Goal: Information Seeking & Learning: Check status

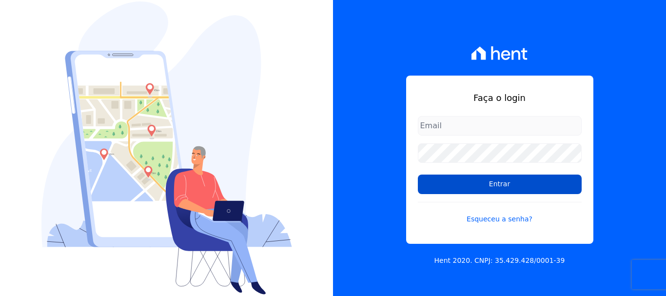
type input "[EMAIL_ADDRESS][DOMAIN_NAME]"
click at [506, 187] on input "Entrar" at bounding box center [500, 185] width 164 height 20
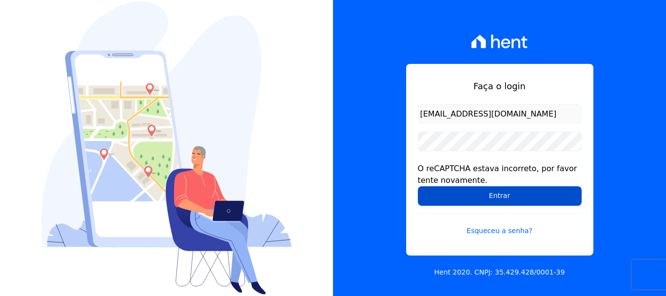
click at [496, 195] on input "Entrar" at bounding box center [500, 196] width 164 height 20
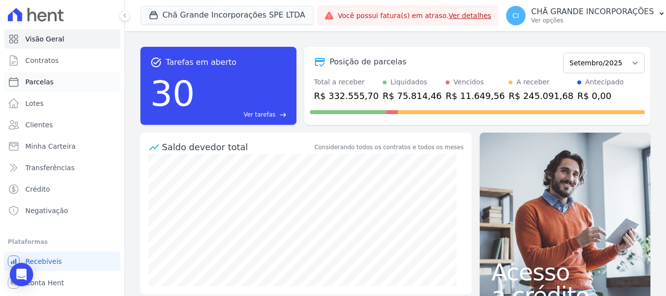
click at [46, 82] on span "Parcelas" at bounding box center [39, 82] width 28 height 10
select select
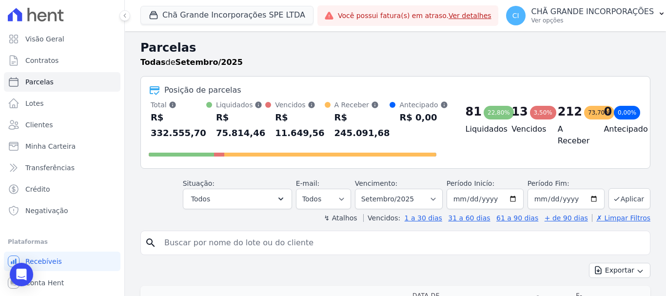
click at [172, 243] on input "search" at bounding box center [403, 243] width 488 height 20
type input "LUIZ HENRIQUE GOUVEIA DE ALBUQUERQUE BARBOSA"
select select
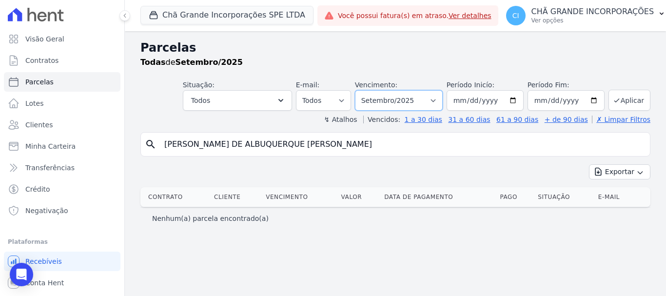
click at [443, 100] on select "Filtrar por período ──────── Todos os meses Outubro/2019 Novembro/2019 Dezembro…" at bounding box center [399, 100] width 88 height 20
select select "08/2025"
click at [369, 90] on select "Filtrar por período ──────── Todos os meses Outubro/2019 Novembro/2019 Dezembro…" at bounding box center [399, 100] width 88 height 20
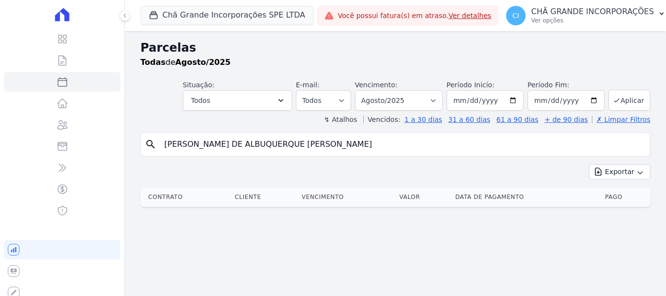
select select
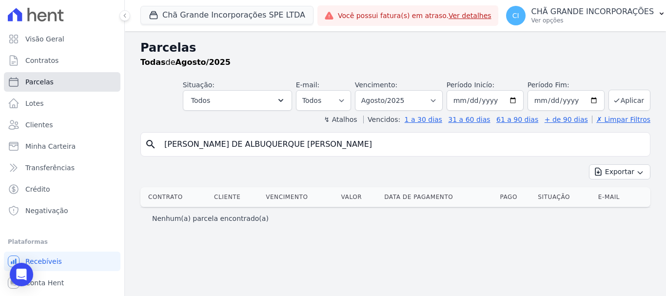
click at [45, 79] on span "Parcelas" at bounding box center [39, 82] width 28 height 10
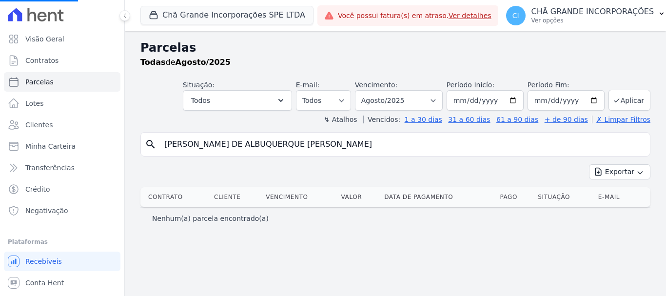
click at [363, 147] on input "LUIZ HENRIQUE GOUVEIA DE ALBUQUERQUE BARBOSA" at bounding box center [403, 145] width 488 height 20
select select
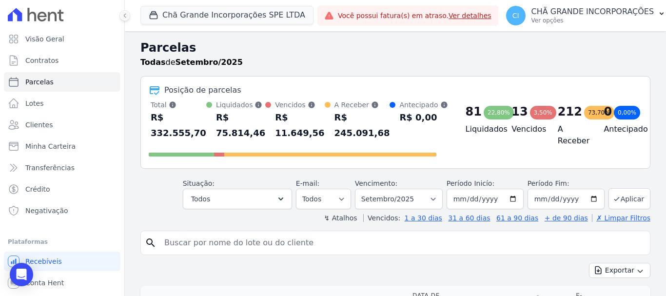
click at [208, 242] on input "search" at bounding box center [403, 243] width 488 height 20
click at [68, 81] on link "Parcelas" at bounding box center [62, 82] width 117 height 20
click at [188, 246] on input "search" at bounding box center [403, 243] width 488 height 20
select select
drag, startPoint x: 186, startPoint y: 244, endPoint x: 176, endPoint y: 240, distance: 11.0
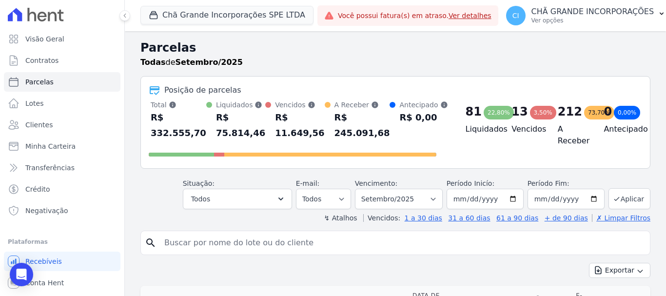
click at [185, 244] on input "search" at bounding box center [403, 243] width 488 height 20
type input "LUIZ HENRIQUE GOUVEIA DE ALBUQUERQUE BARBOSA"
select select
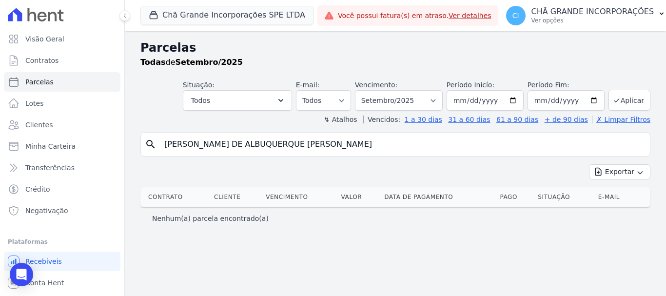
click at [362, 147] on input "[PERSON_NAME]" at bounding box center [403, 145] width 488 height 20
click at [360, 146] on input "[PERSON_NAME]" at bounding box center [403, 145] width 488 height 20
type input "[PERSON_NAME]"
select select
click at [366, 145] on input "[PERSON_NAME]" at bounding box center [403, 145] width 488 height 20
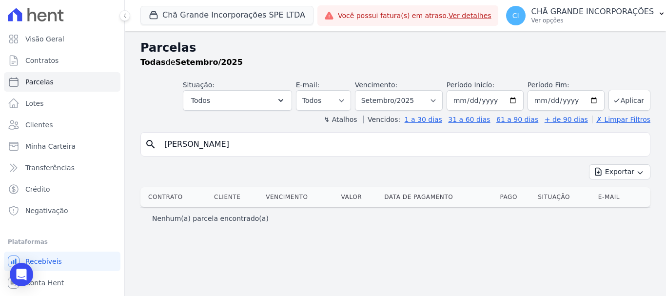
type input "[PERSON_NAME]"
select select
click at [180, 145] on input "[PERSON_NAME]" at bounding box center [403, 145] width 488 height 20
click at [443, 99] on select "Filtrar por período ──────── Todos os meses Outubro/2019 Novembro/2019 Dezembro…" at bounding box center [399, 100] width 88 height 20
select select "04/2025"
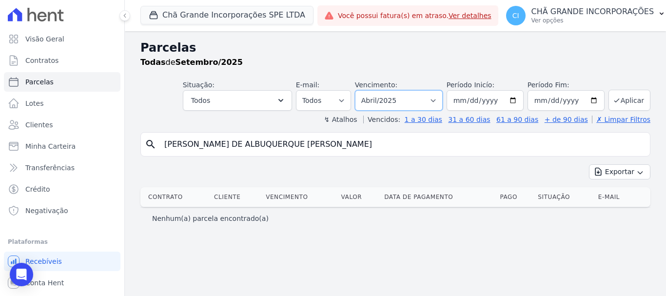
click at [369, 90] on select "Filtrar por período ──────── Todos os meses Outubro/2019 Novembro/2019 Dezembro…" at bounding box center [399, 100] width 88 height 20
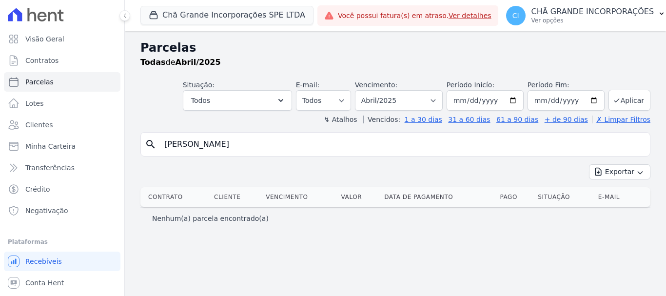
select select
click at [367, 141] on input "LUIZ HENRIQUE GOUVEIA DE ALBUQUERQUE BARBOSA" at bounding box center [403, 145] width 488 height 20
click at [361, 133] on div "search LUIZ HENRIQUE GOUVEIA DE ALBUQUERQUE BARBOSA" at bounding box center [395, 144] width 510 height 24
drag, startPoint x: 361, startPoint y: 133, endPoint x: 361, endPoint y: 139, distance: 5.9
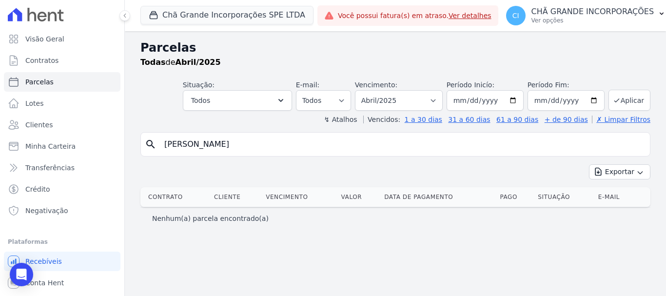
click at [361, 139] on div "search LUIZ HENRIQUE GOUVEIA DE ALBUQUERQUE BARBOSA" at bounding box center [395, 144] width 510 height 24
click at [359, 141] on input "LUIZ HENRIQUE GOUVEIA DE ALBUQUERQUE BARBOSA" at bounding box center [403, 145] width 488 height 20
click at [360, 143] on input "LUIZ HENRIQUE GOUVEIA DE ALBUQUERQUE BARBOSA" at bounding box center [403, 145] width 488 height 20
click at [368, 143] on input "LUIZ HENRIQUE GOUVEIA DE ALBUQUERQUE BARBOSA" at bounding box center [403, 145] width 488 height 20
click at [366, 143] on input "LUIZ HENRIQUE GOUVEIA DE ALBUQUERQUE BARBOSA" at bounding box center [403, 145] width 488 height 20
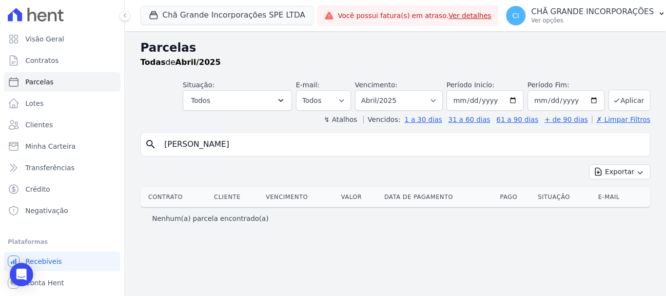
click at [366, 143] on input "LUIZ HENRIQUE GOUVEIA DE ALBUQUERQUE BARBOSA" at bounding box center [403, 145] width 488 height 20
click at [363, 142] on input "LUIZ HENRIQUE GOUVEIA DE ALBUQUERQUE BARBOSA" at bounding box center [403, 145] width 488 height 20
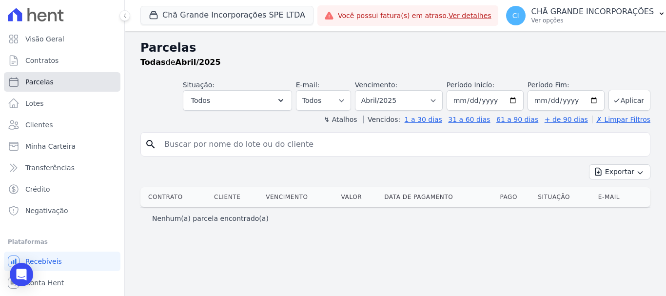
click at [38, 84] on span "Parcelas" at bounding box center [39, 82] width 28 height 10
click at [184, 147] on input "search" at bounding box center [403, 145] width 488 height 20
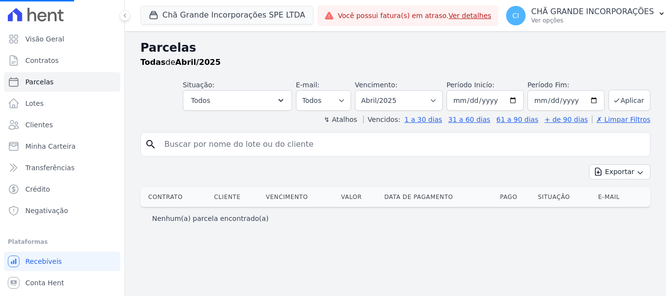
select select
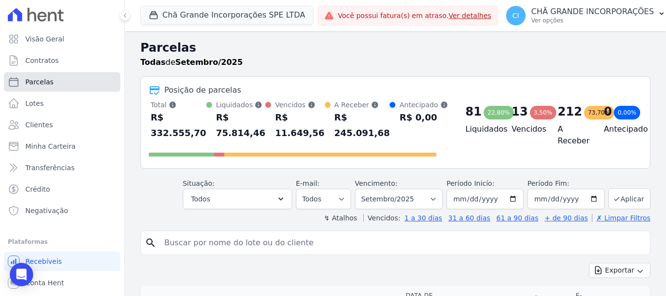
click at [43, 81] on span "Parcelas" at bounding box center [39, 82] width 28 height 10
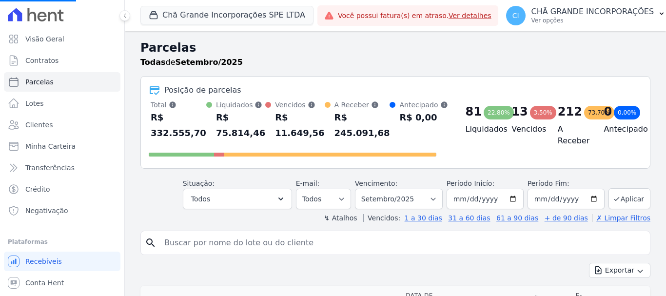
click at [198, 238] on input "search" at bounding box center [403, 243] width 488 height 20
select select
click at [197, 241] on input "search" at bounding box center [403, 243] width 488 height 20
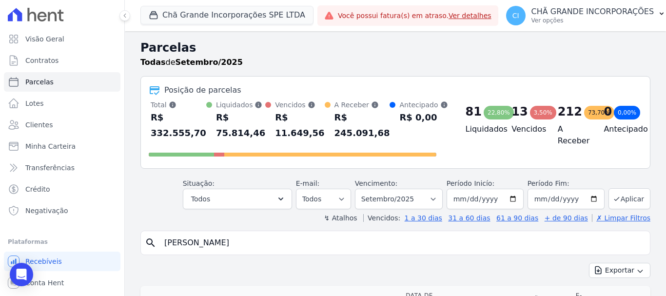
type input "LUIZ HENRIQUE MACIEL"
select select
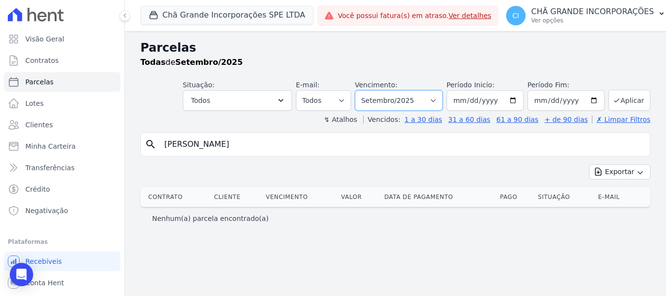
click at [443, 99] on select "Filtrar por período ──────── Todos os meses Outubro/2019 Novembro/2019 Dezembro…" at bounding box center [399, 100] width 88 height 20
select select "02/2025"
click at [369, 90] on select "Filtrar por período ──────── Todos os meses Outubro/2019 Novembro/2019 Dezembro…" at bounding box center [399, 100] width 88 height 20
select select
click at [54, 80] on link "Parcelas" at bounding box center [62, 82] width 117 height 20
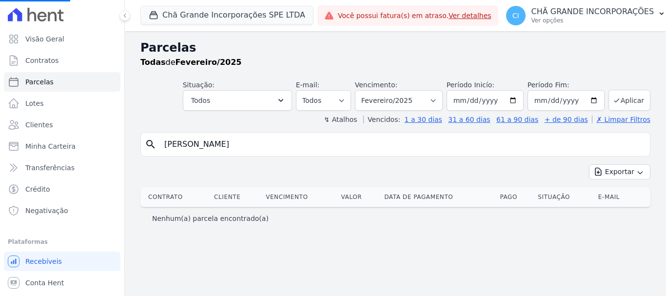
click at [200, 220] on p "Nenhum(a) parcela encontrado(a)" at bounding box center [210, 219] width 117 height 10
click at [258, 143] on input "[PERSON_NAME]" at bounding box center [403, 145] width 488 height 20
select select
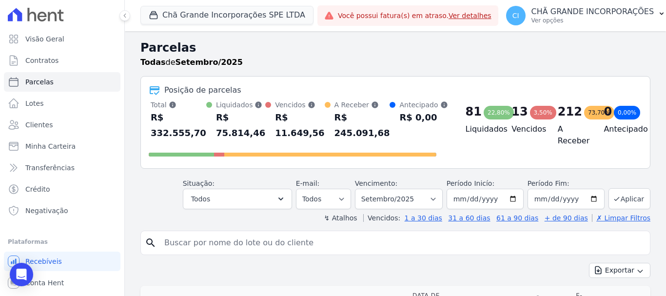
click at [234, 244] on input "search" at bounding box center [403, 243] width 488 height 20
type input "[PERSON_NAME]"
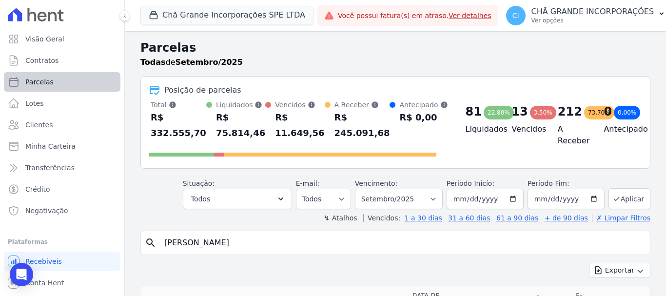
select select
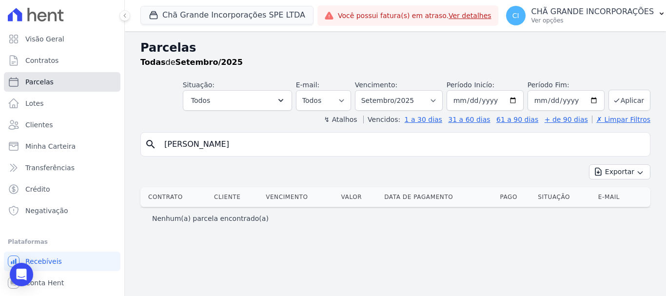
click at [46, 85] on span "Parcelas" at bounding box center [39, 82] width 28 height 10
select select
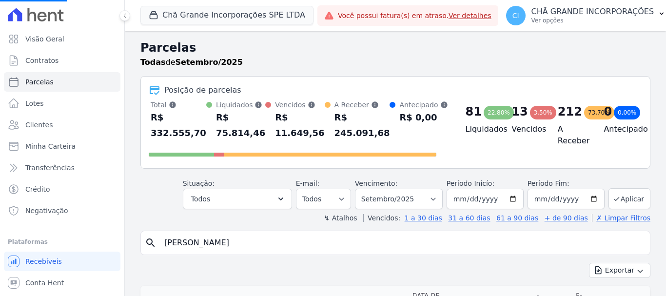
select select
click at [215, 242] on input "search" at bounding box center [403, 243] width 488 height 20
click at [180, 241] on input "search" at bounding box center [403, 243] width 488 height 20
click at [304, 243] on input "search" at bounding box center [403, 243] width 488 height 20
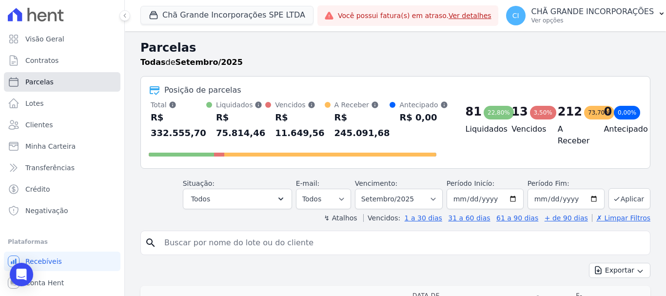
click at [82, 82] on link "Parcelas" at bounding box center [62, 82] width 117 height 20
select select
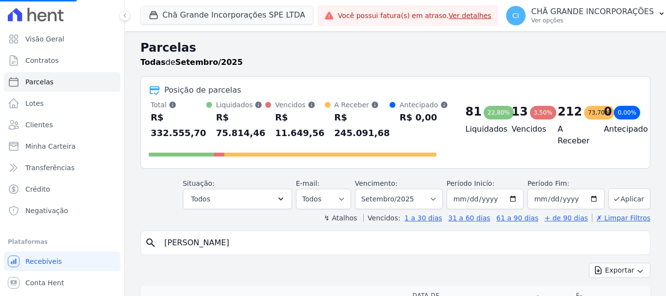
click at [265, 244] on input "LUIZ HENRIQUE MACIEL" at bounding box center [403, 243] width 488 height 20
type input "LUIZ HENRIQUE MACIE"
select select
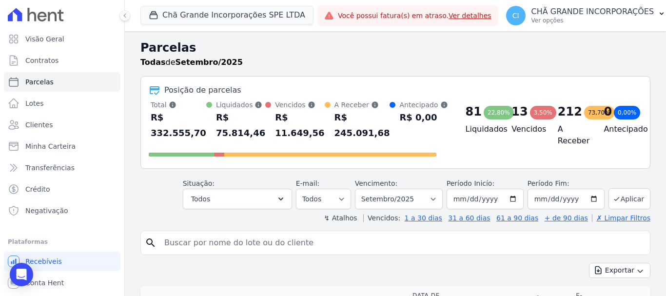
drag, startPoint x: 183, startPoint y: 240, endPoint x: 184, endPoint y: 232, distance: 7.8
click at [183, 239] on input "search" at bounding box center [403, 243] width 488 height 20
type input "LUIZ HENRIQUE MACIEL GOMES"
select select
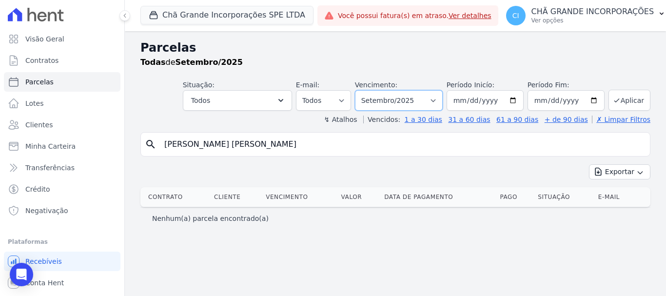
click at [443, 100] on select "Filtrar por período ──────── Todos os meses Outubro/2019 Novembro/2019 Dezembro…" at bounding box center [399, 100] width 88 height 20
select select "04/2025"
click at [369, 90] on select "Filtrar por período ──────── Todos os meses Outubro/2019 Novembro/2019 Dezembro…" at bounding box center [399, 100] width 88 height 20
select select
click at [282, 145] on input "LUIZ HENRIQUE MACIEL GOMES" at bounding box center [403, 145] width 488 height 20
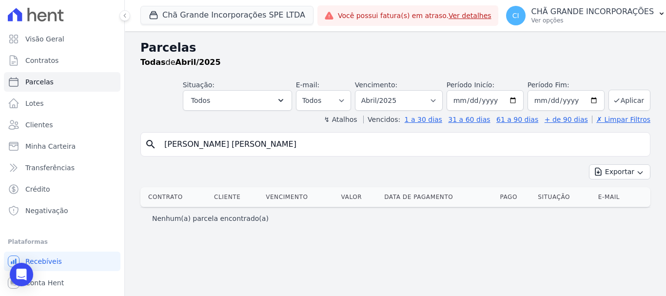
click at [281, 144] on input "LUIZ HENRIQUE MACIEL GOMES" at bounding box center [403, 145] width 488 height 20
click at [280, 146] on input "LUIZ HENRIQUE MACIEL GOMES" at bounding box center [403, 145] width 488 height 20
type input "LUIZ HENR"
click at [207, 144] on input "LUIZ HENR" at bounding box center [403, 145] width 488 height 20
click at [208, 144] on input "LUIZ HENR" at bounding box center [403, 145] width 488 height 20
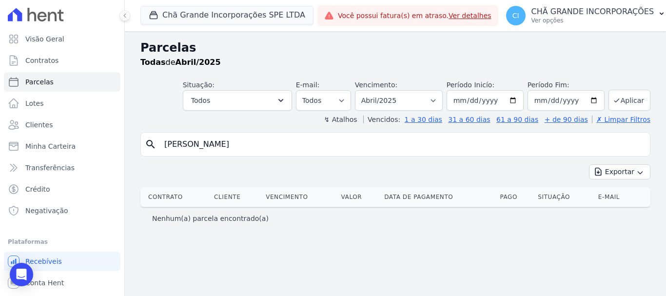
click at [208, 148] on input "LUIZ HENR" at bounding box center [403, 145] width 488 height 20
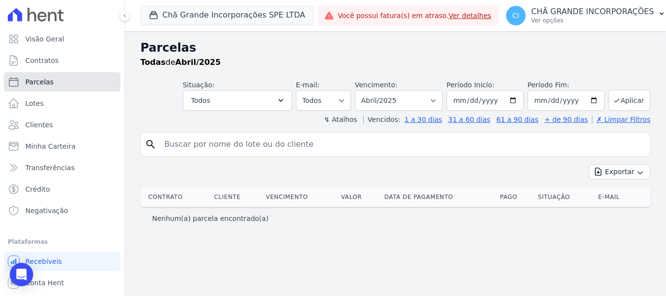
click at [67, 81] on link "Parcelas" at bounding box center [62, 82] width 117 height 20
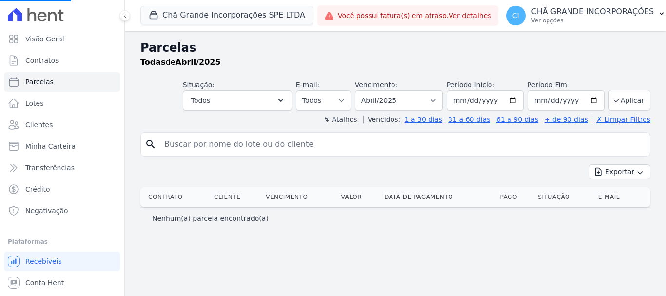
select select
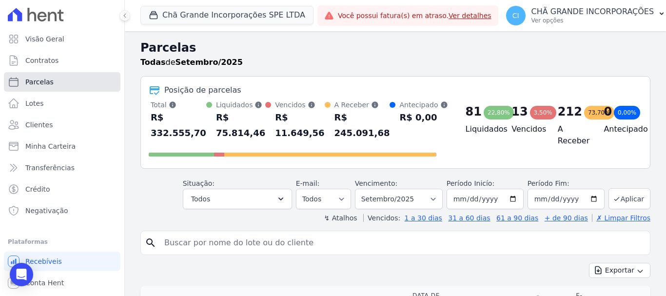
click at [60, 81] on link "Parcelas" at bounding box center [62, 82] width 117 height 20
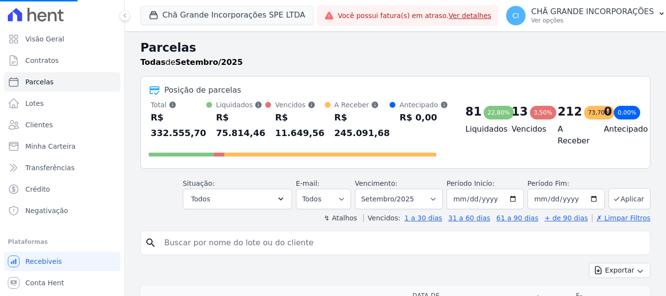
select select
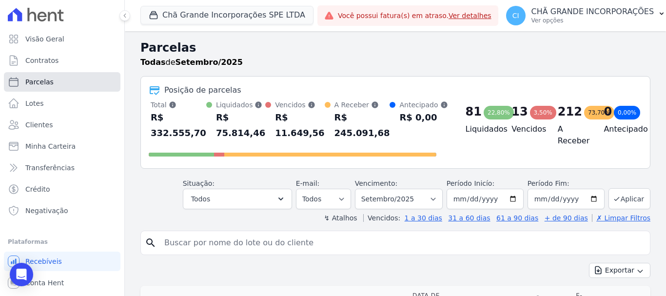
click at [47, 82] on span "Parcelas" at bounding box center [39, 82] width 28 height 10
select select
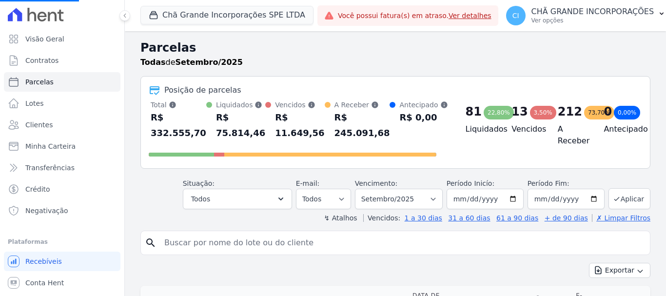
select select
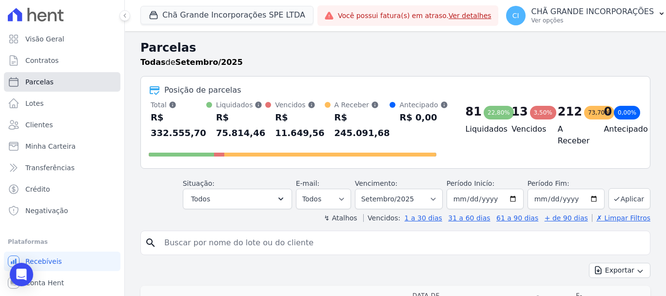
click at [48, 83] on span "Parcelas" at bounding box center [39, 82] width 28 height 10
select select
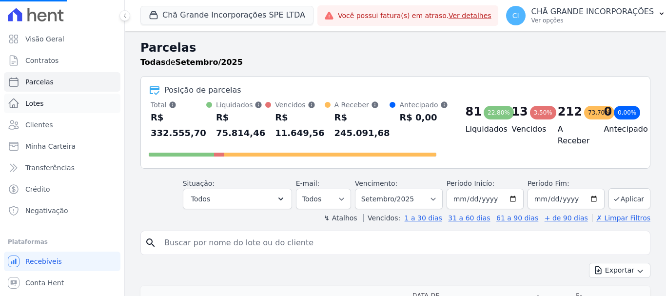
click at [49, 105] on link "Lotes" at bounding box center [62, 104] width 117 height 20
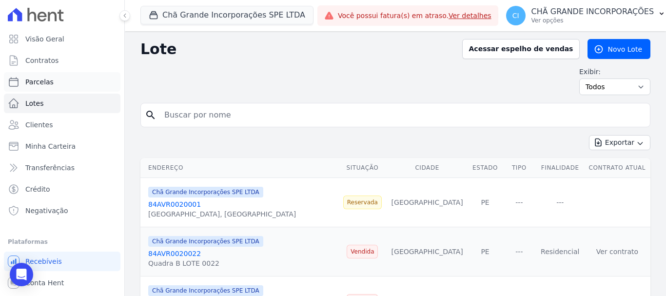
click at [50, 80] on span "Parcelas" at bounding box center [39, 82] width 28 height 10
select select
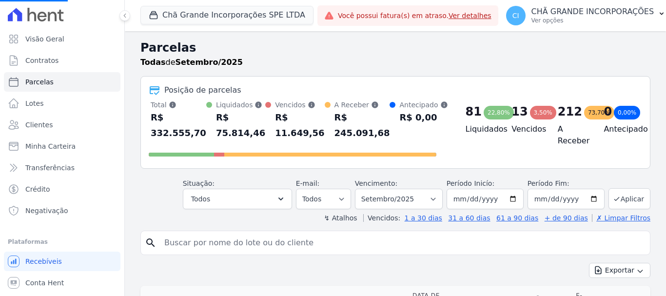
click at [191, 242] on input "search" at bounding box center [403, 243] width 488 height 20
select select
click at [177, 247] on input "search" at bounding box center [403, 243] width 488 height 20
click at [259, 245] on input "search" at bounding box center [403, 243] width 488 height 20
click at [170, 241] on input "search" at bounding box center [403, 243] width 488 height 20
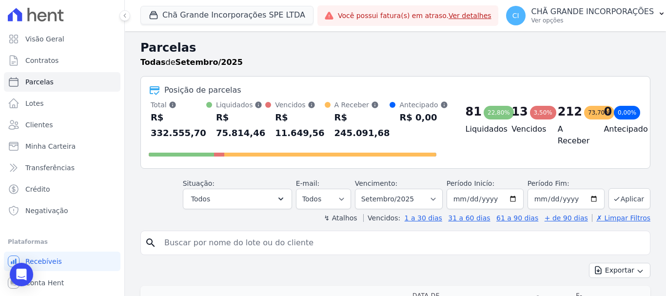
click at [189, 248] on input "search" at bounding box center [403, 243] width 488 height 20
click at [45, 82] on span "Parcelas" at bounding box center [39, 82] width 28 height 10
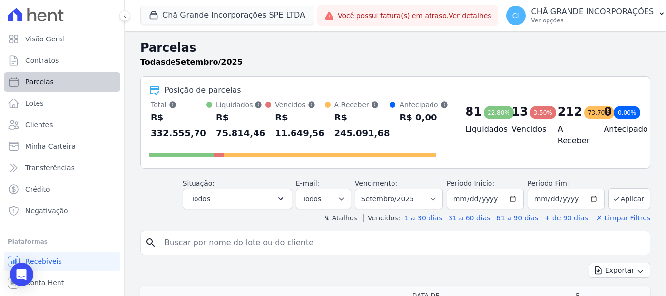
select select
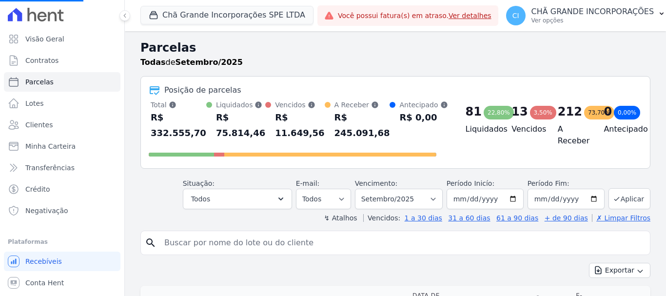
select select
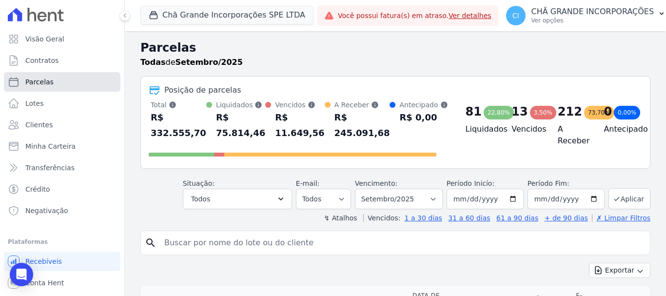
click at [50, 82] on span "Parcelas" at bounding box center [39, 82] width 28 height 10
select select
click at [216, 242] on input "search" at bounding box center [403, 243] width 488 height 20
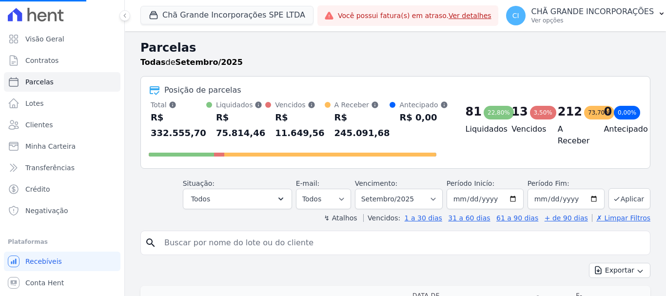
select select
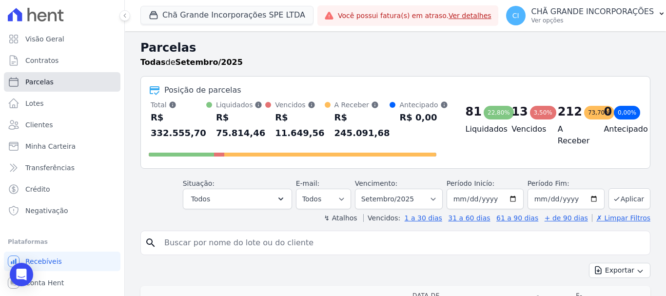
click at [37, 81] on span "Parcelas" at bounding box center [39, 82] width 28 height 10
select select
click at [204, 243] on input "search" at bounding box center [403, 243] width 488 height 20
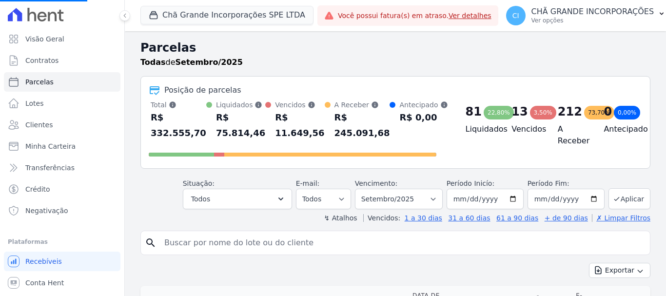
select select
click at [177, 244] on input "search" at bounding box center [403, 243] width 488 height 20
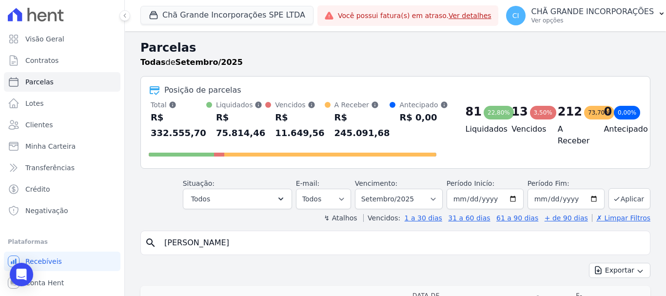
type input "ALBERTO JOSE FERREIRA DE LIMA"
select select
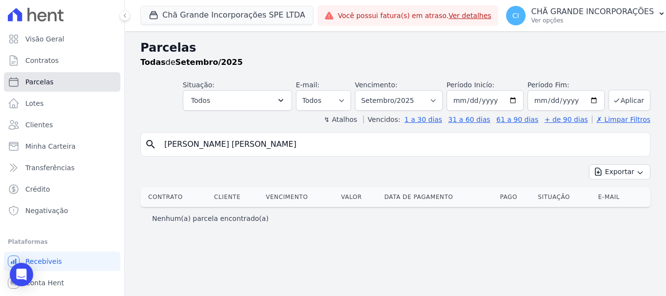
click at [46, 82] on span "Parcelas" at bounding box center [39, 82] width 28 height 10
select select
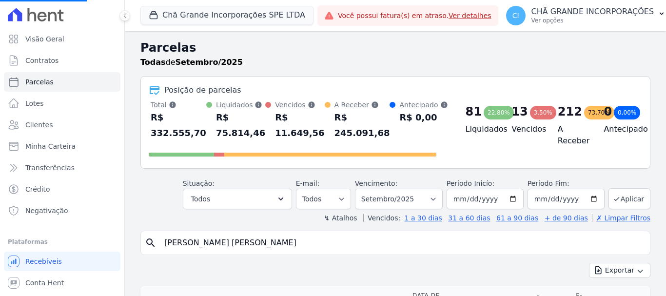
select select
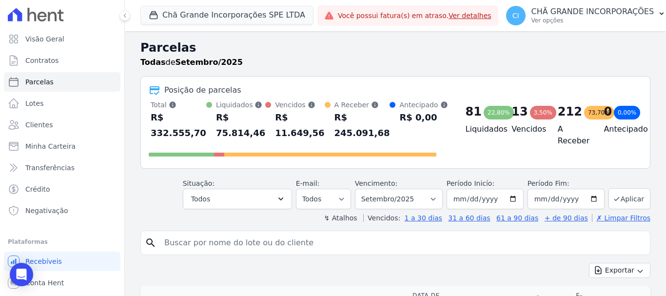
click at [289, 243] on input "search" at bounding box center [403, 243] width 488 height 20
click at [189, 240] on input "search" at bounding box center [403, 243] width 488 height 20
click at [182, 14] on button "Chã Grande Incorporações SPE LTDA" at bounding box center [226, 15] width 173 height 19
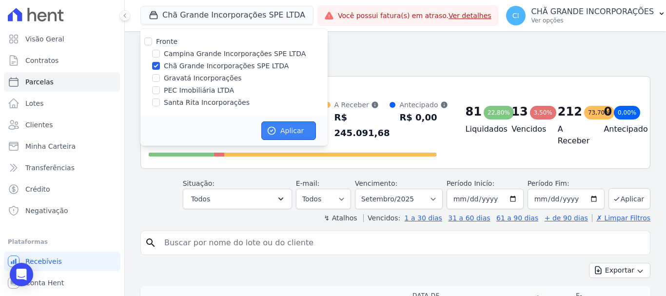
click at [302, 130] on button "Aplicar" at bounding box center [288, 130] width 55 height 19
click at [199, 240] on input "search" at bounding box center [403, 243] width 488 height 20
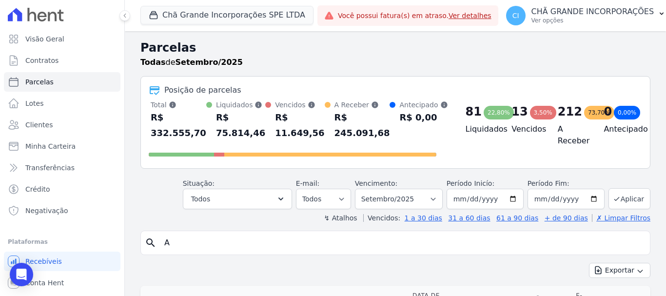
type input "AL"
select select
click at [183, 13] on button "Chã Grande Incorporações SPE LTDA" at bounding box center [226, 15] width 173 height 19
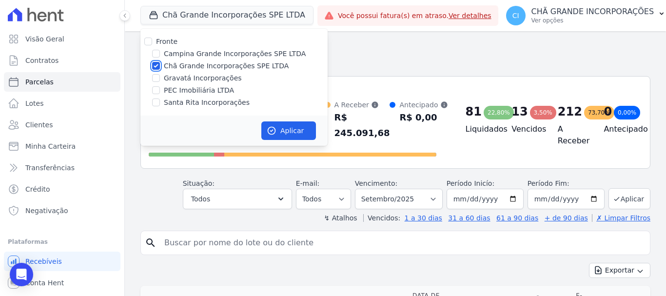
click at [153, 65] on input "Chã Grande Incorporações SPE LTDA" at bounding box center [156, 66] width 8 height 8
checkbox input "false"
click at [155, 53] on input "Campina Grande Incorporações SPE LTDA" at bounding box center [156, 54] width 8 height 8
checkbox input "true"
click at [295, 129] on button "Aplicar" at bounding box center [288, 130] width 55 height 19
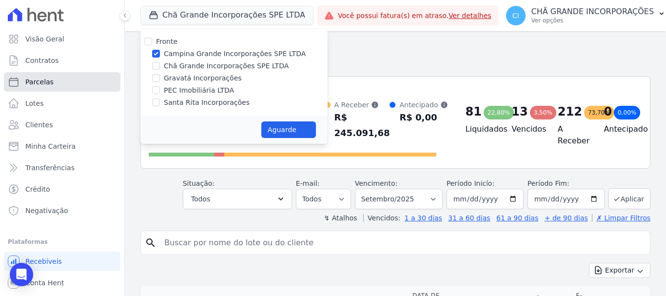
click at [37, 82] on span "Parcelas" at bounding box center [39, 82] width 28 height 10
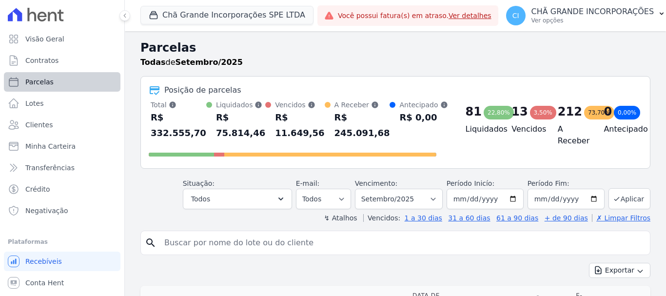
select select
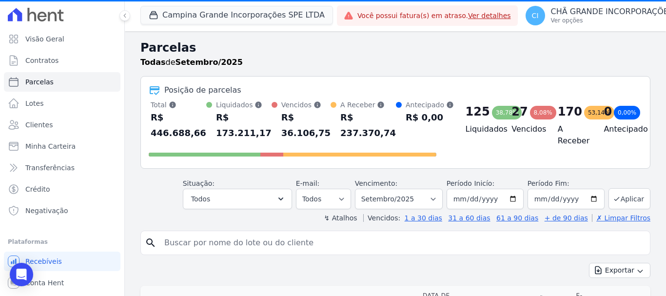
click at [192, 243] on input "search" at bounding box center [403, 243] width 488 height 20
type input "ALBERTO JOSE FERREIRA DE LIMA"
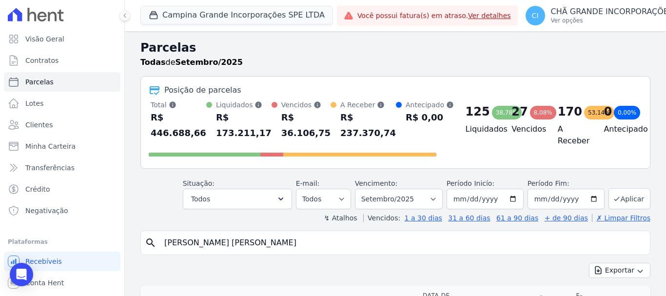
select select
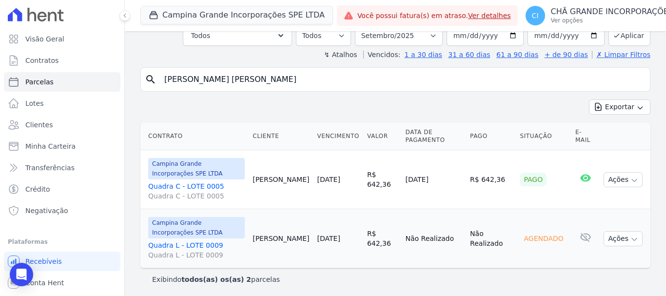
scroll to position [67, 0]
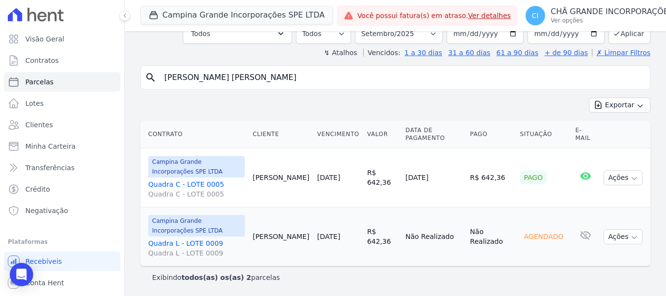
click at [181, 243] on link "Quadra L - LOTE 0009 Quadra L - LOTE 0009" at bounding box center [196, 249] width 97 height 20
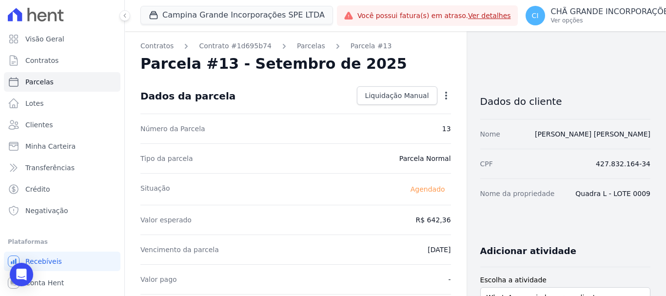
select select
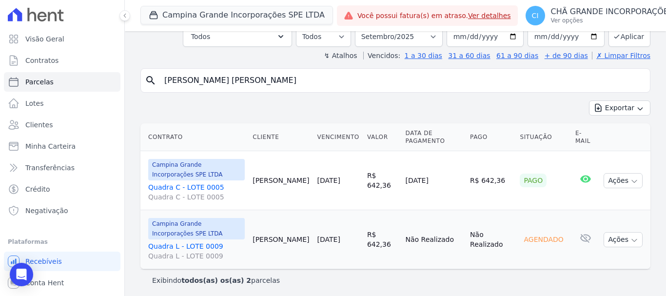
scroll to position [67, 0]
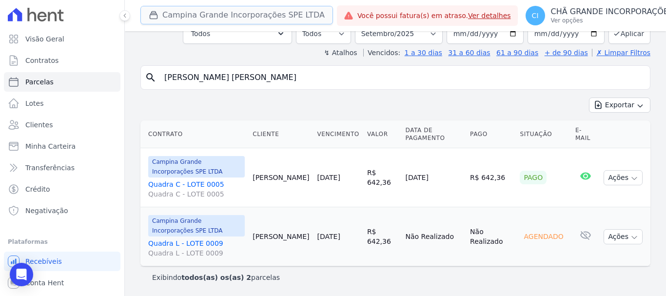
click at [183, 15] on button "Campina Grande Incorporações SPE LTDA" at bounding box center [236, 15] width 193 height 19
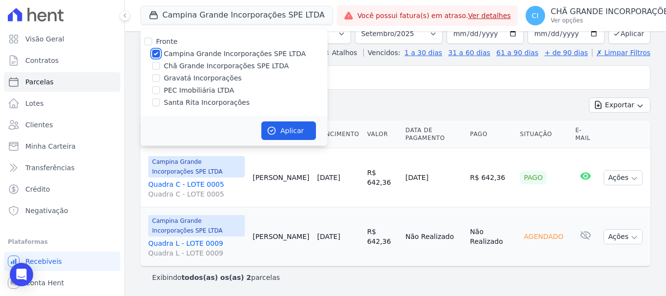
click at [154, 52] on input "Campina Grande Incorporações SPE LTDA" at bounding box center [156, 54] width 8 height 8
checkbox input "false"
click at [155, 63] on input "Chã Grande Incorporações SPE LTDA" at bounding box center [156, 66] width 8 height 8
checkbox input "true"
click at [306, 134] on button "Aplicar" at bounding box center [288, 130] width 55 height 19
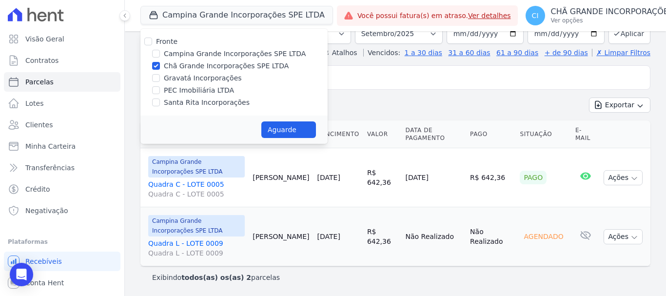
select select
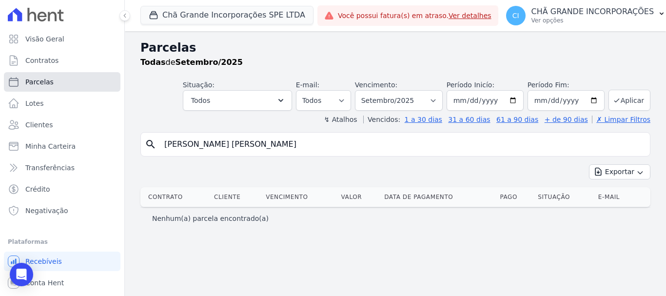
click at [52, 82] on link "Parcelas" at bounding box center [62, 82] width 117 height 20
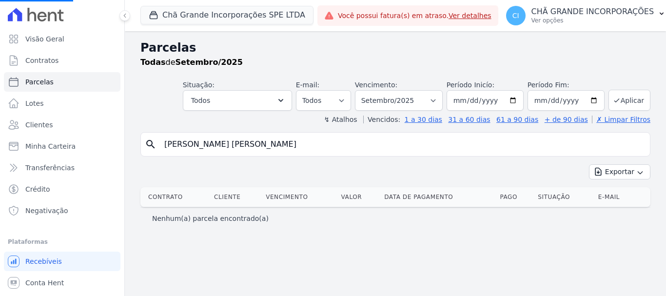
select select
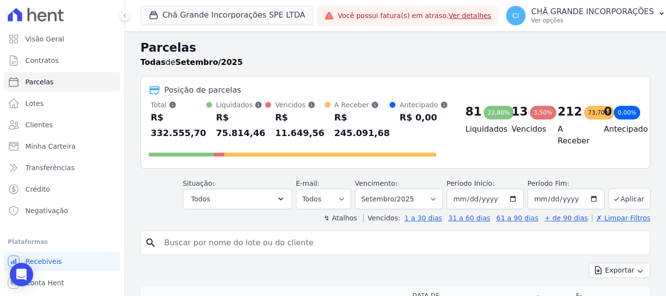
click at [282, 145] on div at bounding box center [293, 153] width 288 height 16
click at [207, 244] on input "search" at bounding box center [403, 243] width 488 height 20
type input "LUIZ HENRIQUE GOUVEIA DE ALBUQUERQUE BARBOSA"
select select
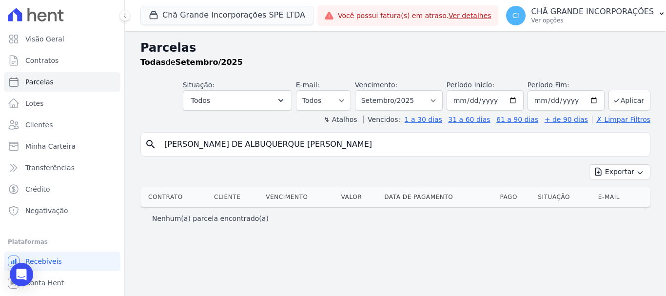
click at [374, 143] on input "LUIZ HENRIQUE GOUVEIA DE ALBUQUERQUE BARBOSA" at bounding box center [403, 145] width 488 height 20
type input "[PERSON_NAME]"
select select
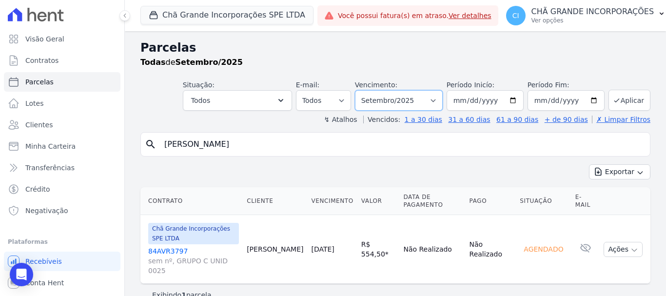
click at [443, 99] on select "Filtrar por período ──────── Todos os meses Outubro/2019 Novembro/2019 Dezembro…" at bounding box center [399, 100] width 88 height 20
select select "05/2025"
click at [369, 90] on select "Filtrar por período ──────── Todos os meses Outubro/2019 Novembro/2019 Dezembro…" at bounding box center [399, 100] width 88 height 20
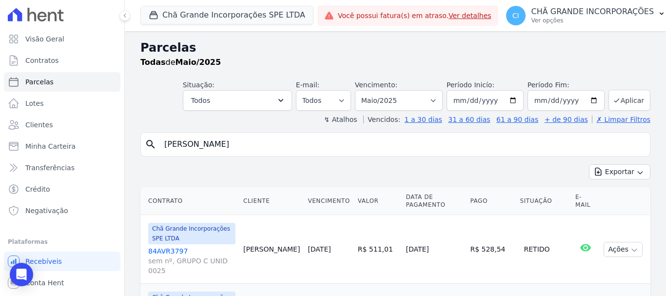
select select
click at [513, 99] on input "[DATE]" at bounding box center [485, 100] width 77 height 20
click at [439, 100] on select "Filtrar por período ──────── Todos os meses Outubro/2019 Novembro/2019 Dezembro…" at bounding box center [399, 100] width 88 height 20
select select "01/2025"
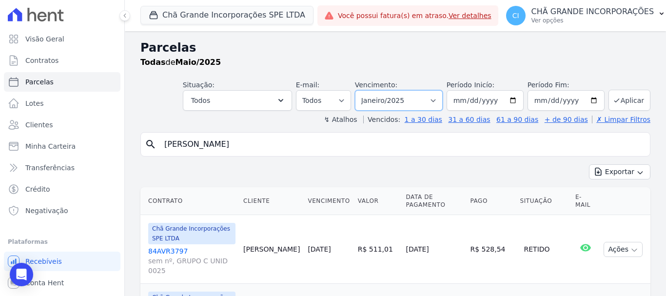
click at [361, 90] on select "Filtrar por período ──────── Todos os meses Outubro/2019 Novembro/2019 Dezembro…" at bounding box center [399, 100] width 88 height 20
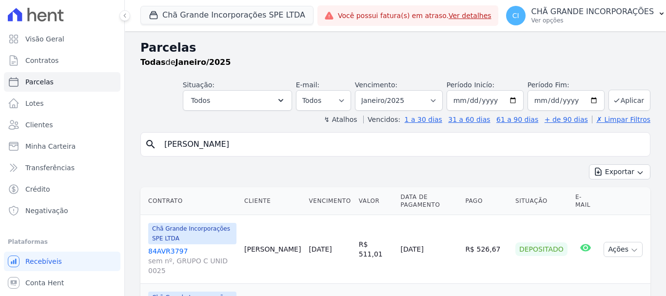
select select
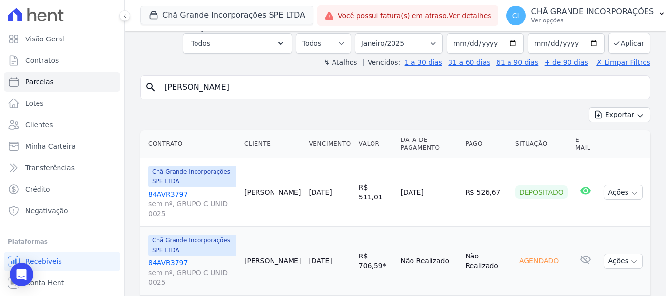
scroll to position [40, 0]
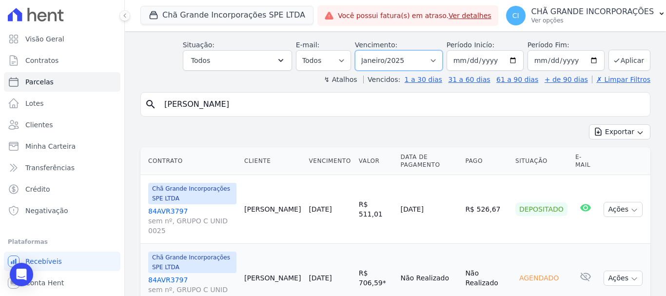
click at [440, 56] on select "Filtrar por período ──────── Todos os meses Outubro/2019 Novembro/2019 Dezembro…" at bounding box center [399, 60] width 88 height 20
select select "05/2025"
click at [361, 50] on select "Filtrar por período ──────── Todos os meses Outubro/2019 Novembro/2019 Dezembro…" at bounding box center [399, 60] width 88 height 20
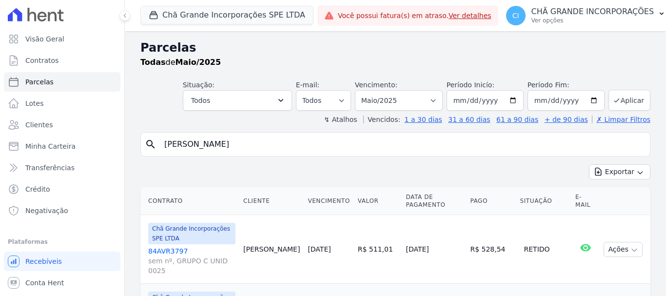
select select
click at [438, 97] on select "Filtrar por período ──────── Todos os meses Outubro/2019 Novembro/2019 Dezembro…" at bounding box center [399, 100] width 88 height 20
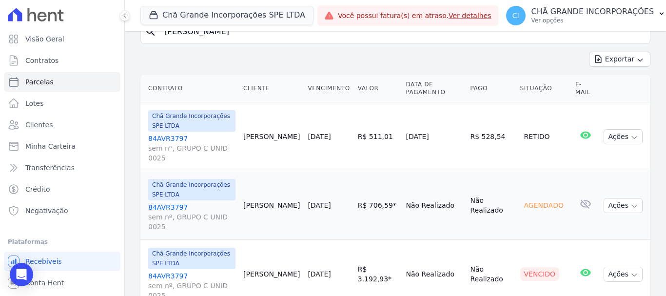
scroll to position [138, 0]
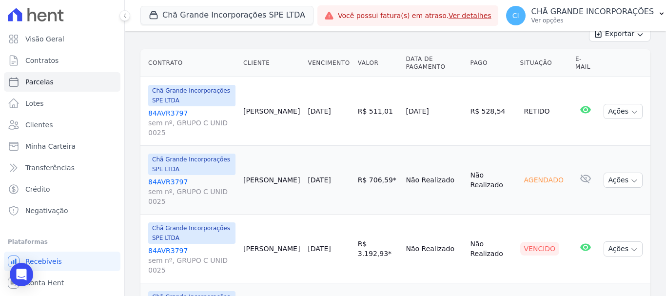
click at [176, 246] on link "84AVR3797 sem nº, GRUPO C UNID 0025" at bounding box center [191, 260] width 87 height 29
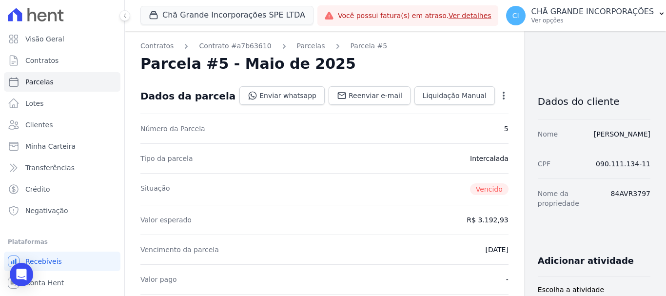
select select
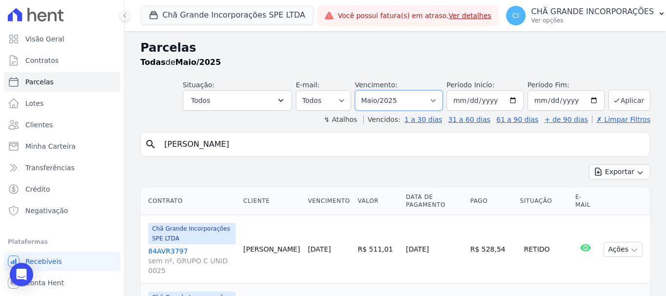
click at [433, 102] on select "Filtrar por período ──────── Todos os meses Outubro/2019 Novembro/2019 Dezembro…" at bounding box center [399, 100] width 88 height 20
select select "06/2025"
click at [361, 90] on select "Filtrar por período ──────── Todos os meses Outubro/2019 Novembro/2019 Dezembro…" at bounding box center [399, 100] width 88 height 20
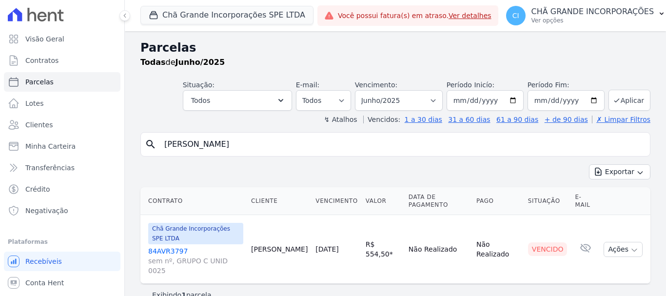
select select
click at [176, 246] on link "84AVR3797 sem nº, GRUPO C UNID 0025" at bounding box center [195, 260] width 95 height 29
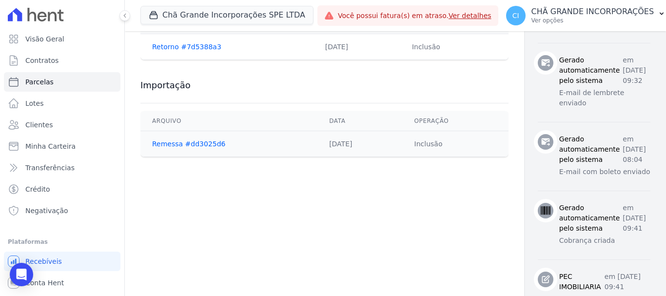
scroll to position [488, 0]
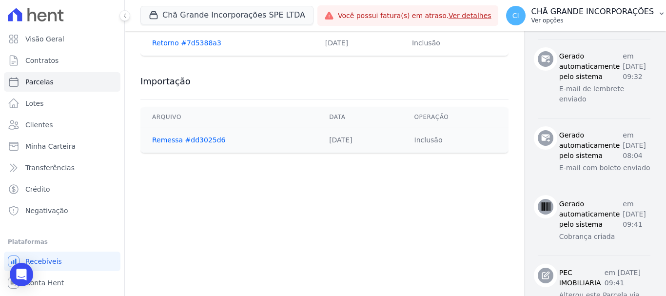
select select
